Goal: Task Accomplishment & Management: Use online tool/utility

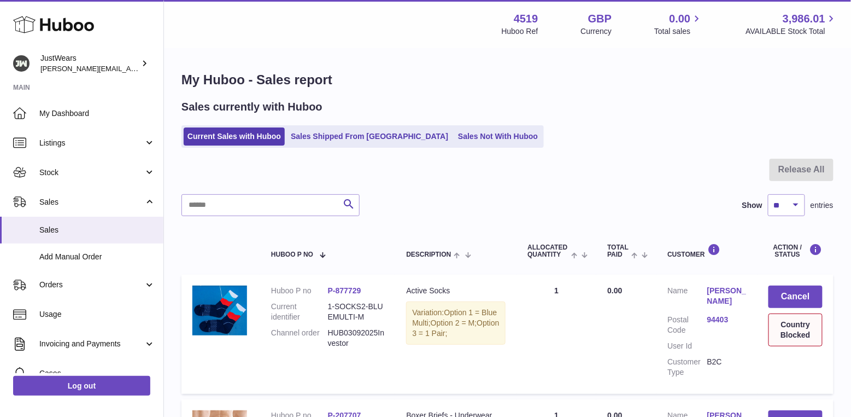
click at [61, 28] on use at bounding box center [53, 24] width 81 height 17
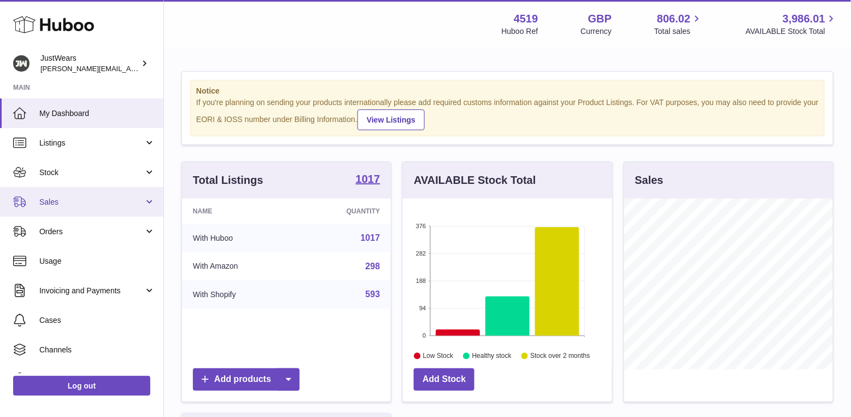
click at [99, 200] on span "Sales" at bounding box center [91, 202] width 104 height 10
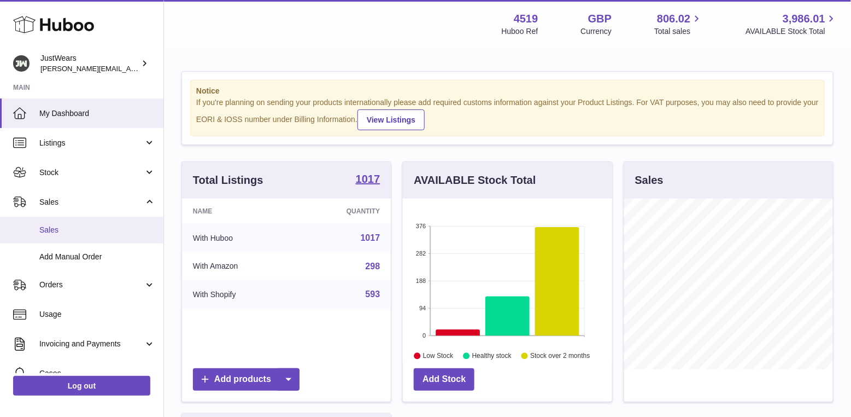
click at [100, 225] on span "Sales" at bounding box center [97, 230] width 116 height 10
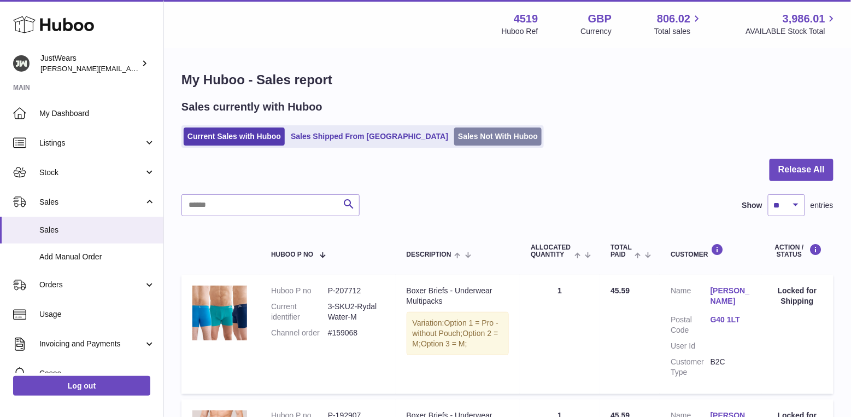
click at [454, 139] on link "Sales Not With Huboo" at bounding box center [497, 136] width 87 height 18
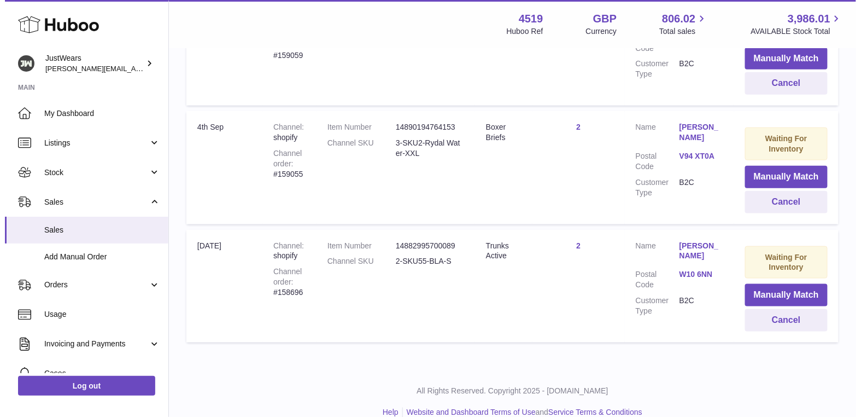
scroll to position [301, 0]
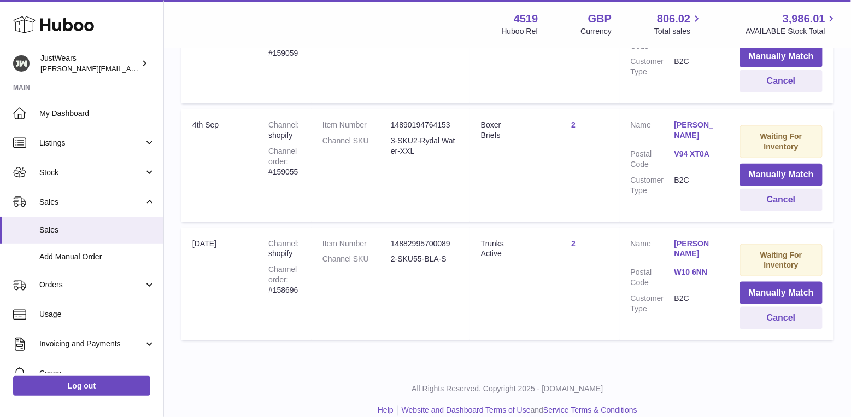
click at [690, 152] on link "V94 XT0A" at bounding box center [697, 154] width 44 height 10
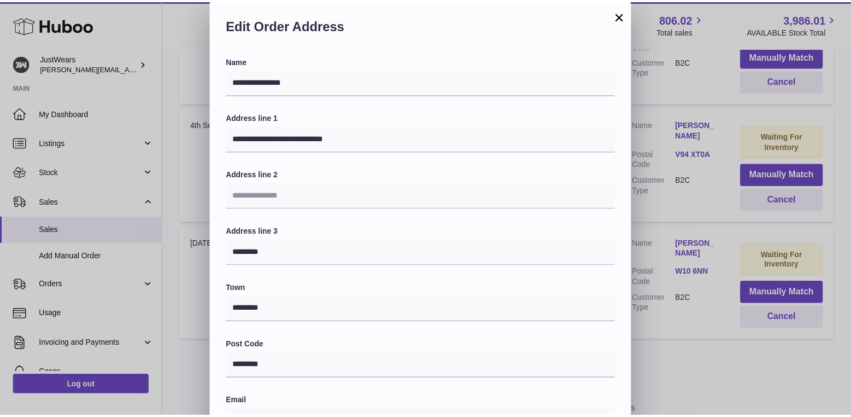
scroll to position [239, 0]
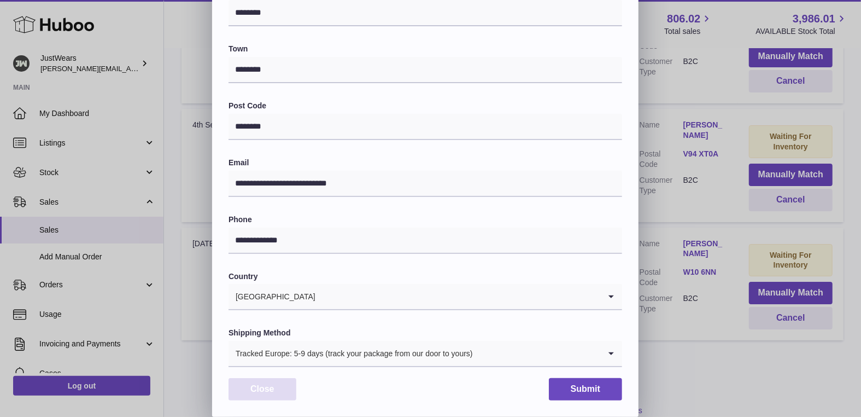
click at [290, 388] on button "Close" at bounding box center [263, 389] width 68 height 22
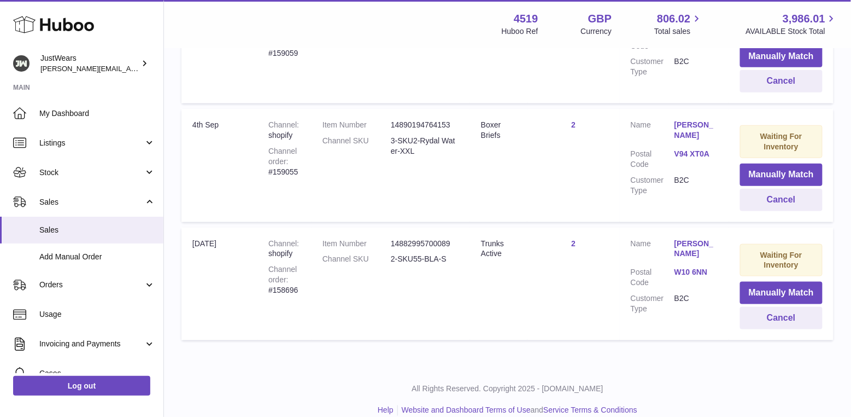
scroll to position [281, 0]
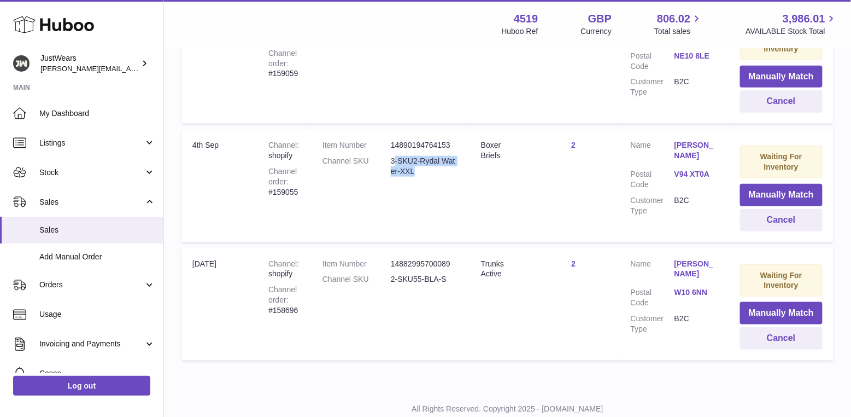
drag, startPoint x: 428, startPoint y: 180, endPoint x: 393, endPoint y: 158, distance: 41.6
click at [393, 158] on td "Item Number 14890194764153 Channel SKU 3-SKU2-Rydal Water-XXL" at bounding box center [391, 185] width 159 height 113
click at [460, 173] on td "Item Number 14890194764153 Channel SKU 3-SKU2-Rydal Water-XXL" at bounding box center [391, 185] width 159 height 113
drag, startPoint x: 417, startPoint y: 166, endPoint x: 393, endPoint y: 156, distance: 26.0
click at [393, 156] on dd "3-SKU2-Rydal Water-XXL" at bounding box center [425, 166] width 68 height 21
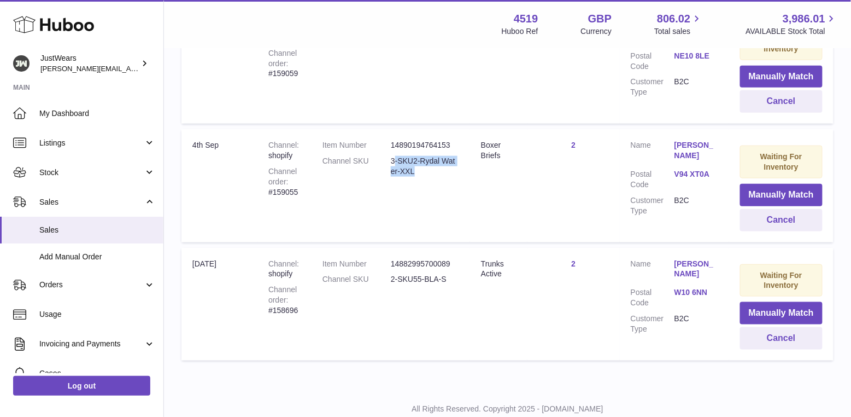
click at [396, 162] on dd "3-SKU2-Rydal Water-XXL" at bounding box center [425, 166] width 68 height 21
drag, startPoint x: 389, startPoint y: 156, endPoint x: 415, endPoint y: 163, distance: 26.7
click at [415, 163] on dl "Item Number 14890194764153 Channel SKU 3-SKU2-Rydal Water-XXL" at bounding box center [391, 161] width 137 height 42
click at [415, 163] on dd "3-SKU2-Rydal Water-XXL" at bounding box center [425, 166] width 68 height 21
drag, startPoint x: 415, startPoint y: 163, endPoint x: 409, endPoint y: 165, distance: 6.2
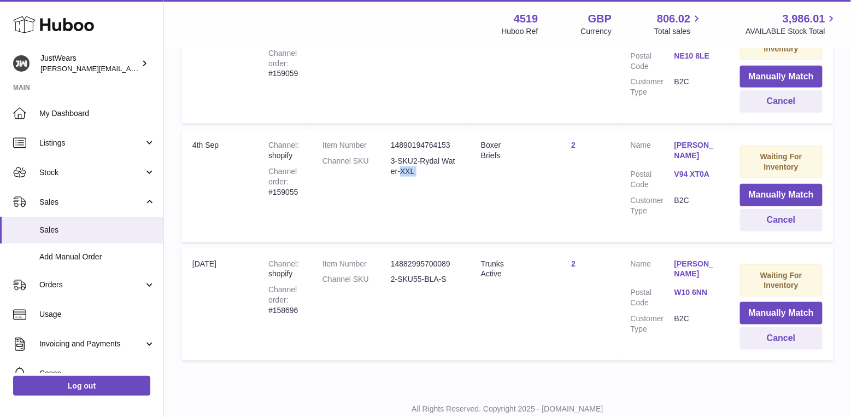
click at [408, 165] on dd "3-SKU2-Rydal Water-XXL" at bounding box center [425, 166] width 68 height 21
click at [409, 165] on dd "3-SKU2-Rydal Water-XXL" at bounding box center [425, 166] width 68 height 21
click at [428, 167] on dd "3-SKU2-Rydal Water-XXL" at bounding box center [425, 166] width 68 height 21
click at [425, 170] on dd "3-SKU2-Rydal Water-XXL" at bounding box center [425, 166] width 68 height 21
drag, startPoint x: 418, startPoint y: 168, endPoint x: 391, endPoint y: 161, distance: 28.4
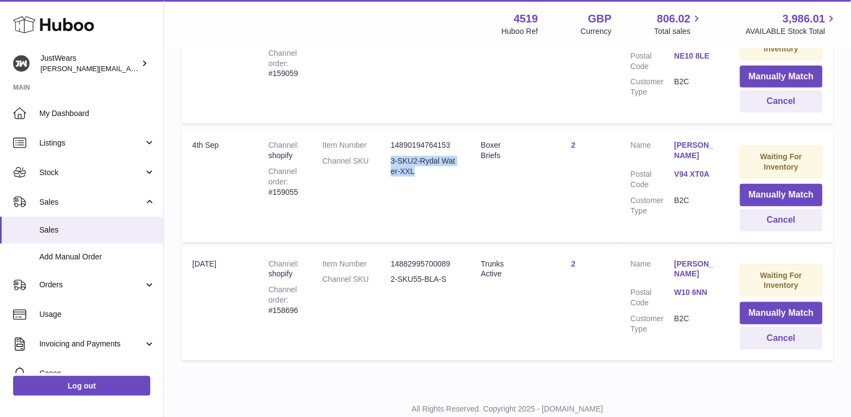
click at [391, 161] on dd "3-SKU2-Rydal Water-XXL" at bounding box center [425, 166] width 68 height 21
copy dd "3-SKU2-Rydal Water-XXL"
click at [766, 190] on button "Manually Match" at bounding box center [781, 195] width 83 height 22
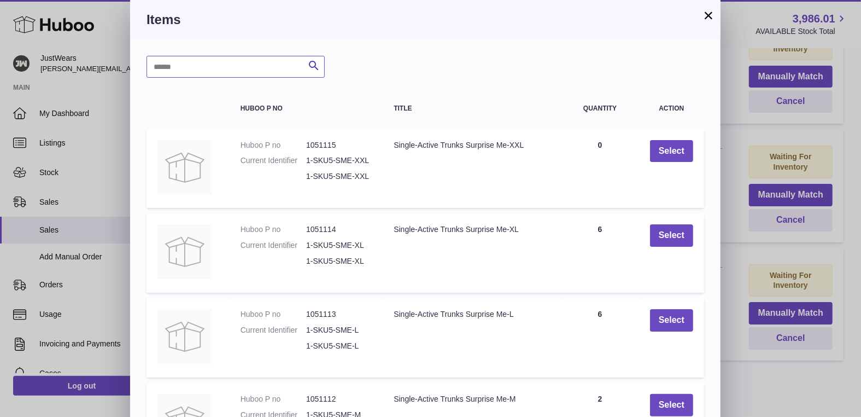
drag, startPoint x: 210, startPoint y: 70, endPoint x: 203, endPoint y: 72, distance: 7.8
click at [210, 71] on input "text" at bounding box center [236, 67] width 178 height 22
paste input "**********"
click at [154, 67] on input "**********" at bounding box center [236, 67] width 178 height 22
type input "**********"
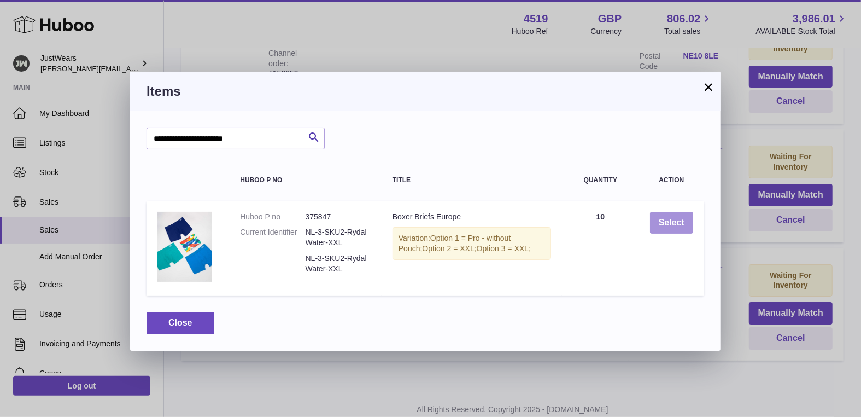
click at [664, 220] on button "Select" at bounding box center [671, 223] width 43 height 22
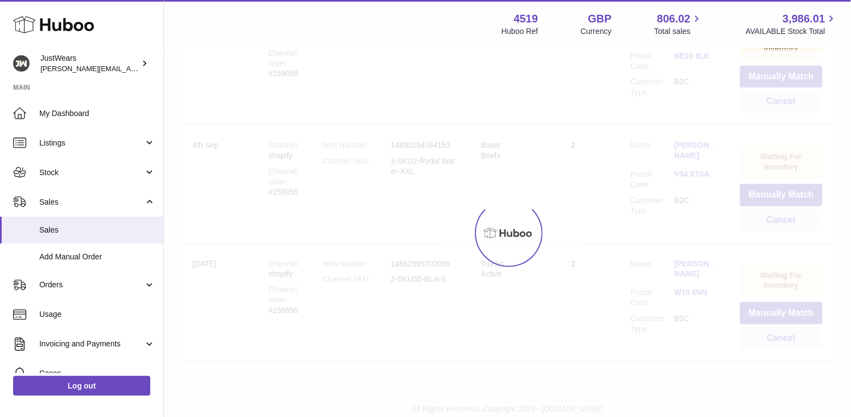
scroll to position [194, 0]
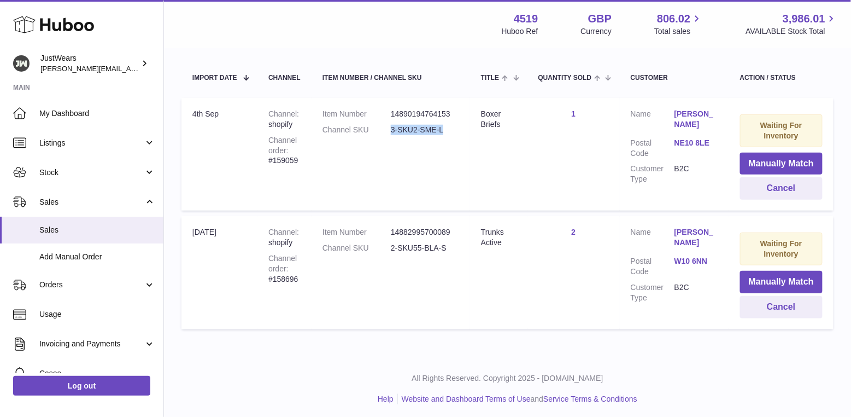
drag, startPoint x: 436, startPoint y: 126, endPoint x: 389, endPoint y: 127, distance: 46.5
click at [389, 127] on dl "Item Number 14890194764153 Channel SKU 3-SKU2-SME-L" at bounding box center [391, 125] width 137 height 32
click at [777, 161] on button "Manually Match" at bounding box center [781, 164] width 83 height 22
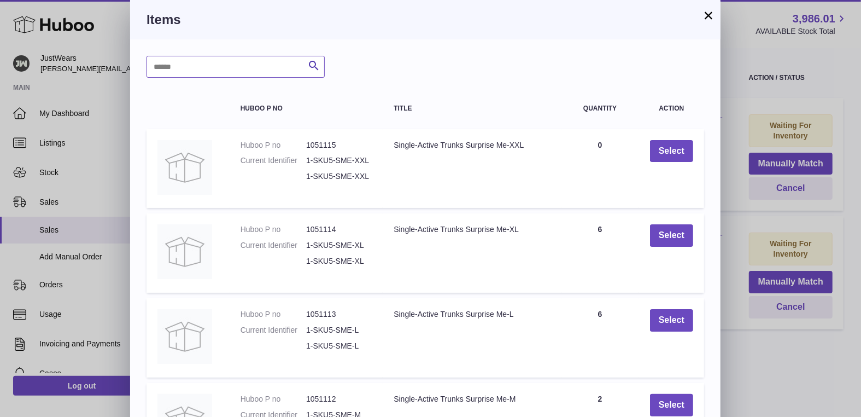
click at [252, 57] on input "text" at bounding box center [236, 67] width 178 height 22
paste input "**********"
click at [191, 63] on input "**********" at bounding box center [236, 67] width 178 height 22
type input "**********"
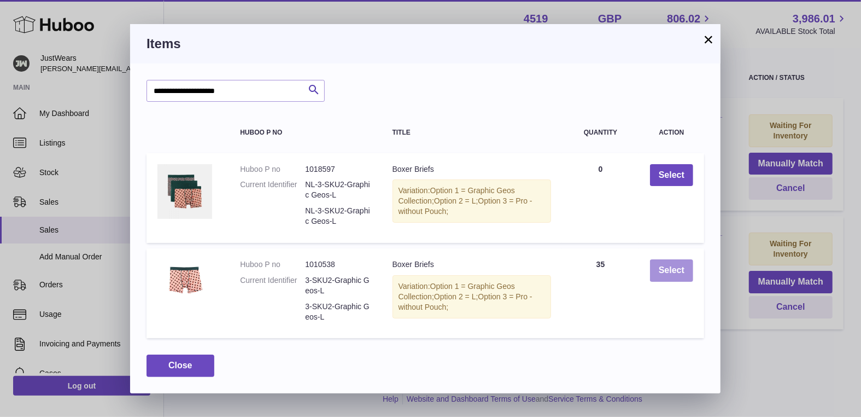
click at [677, 276] on button "Select" at bounding box center [671, 270] width 43 height 22
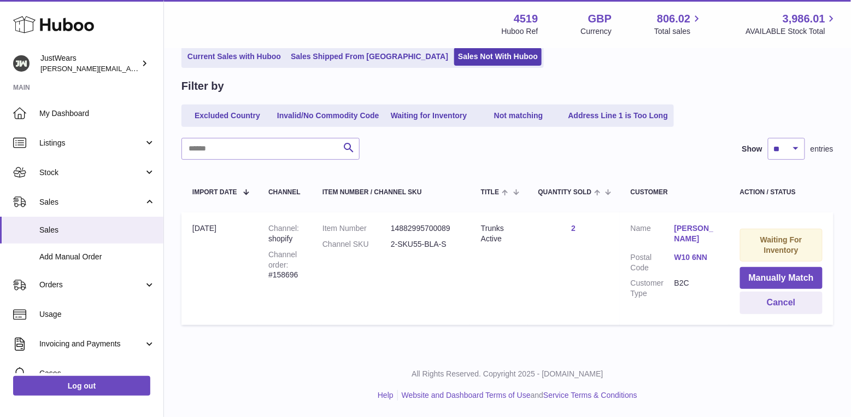
scroll to position [77, 0]
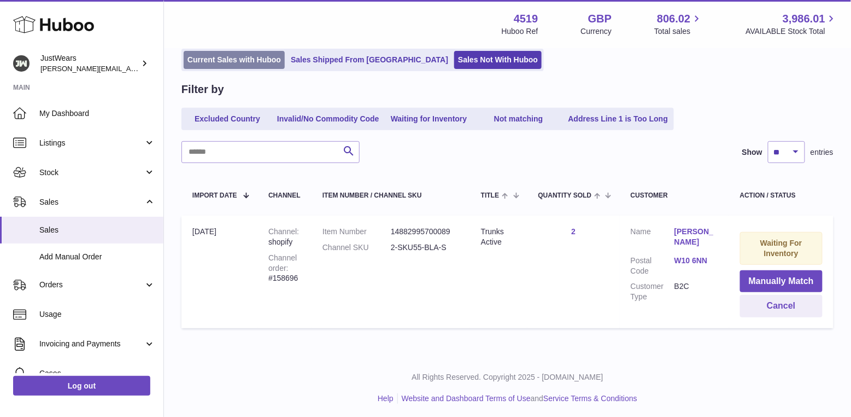
click at [226, 58] on link "Current Sales with Huboo" at bounding box center [234, 60] width 101 height 18
